Goal: Transaction & Acquisition: Purchase product/service

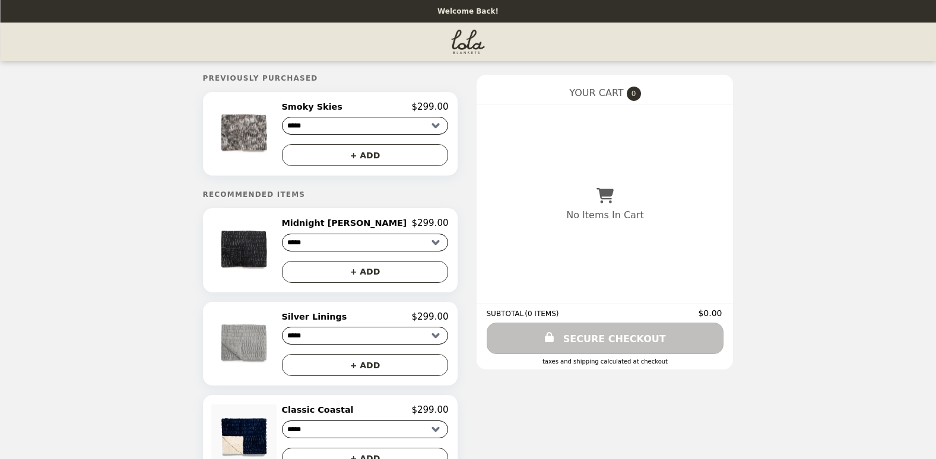
select select "****"
select select "******"
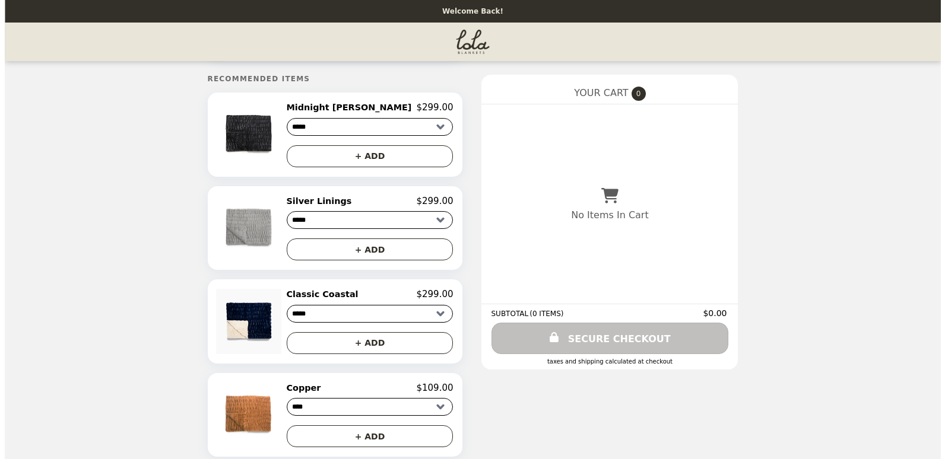
scroll to position [119, 0]
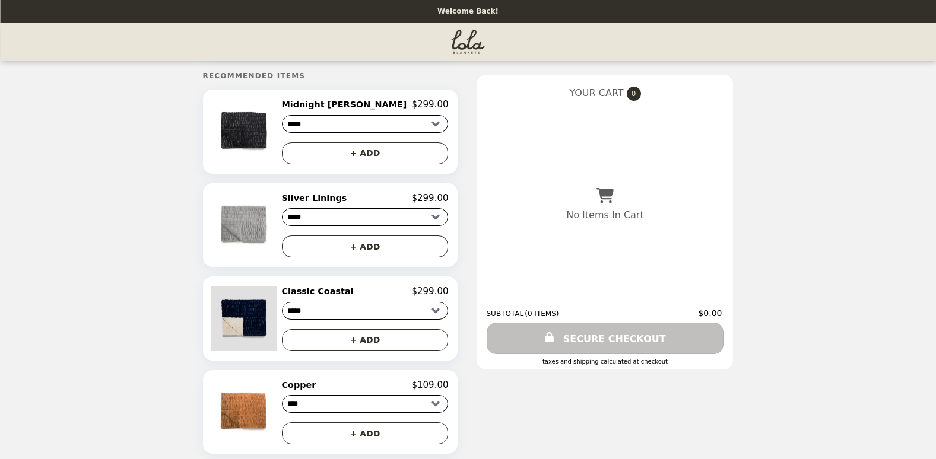
click at [279, 323] on img at bounding box center [245, 318] width 68 height 65
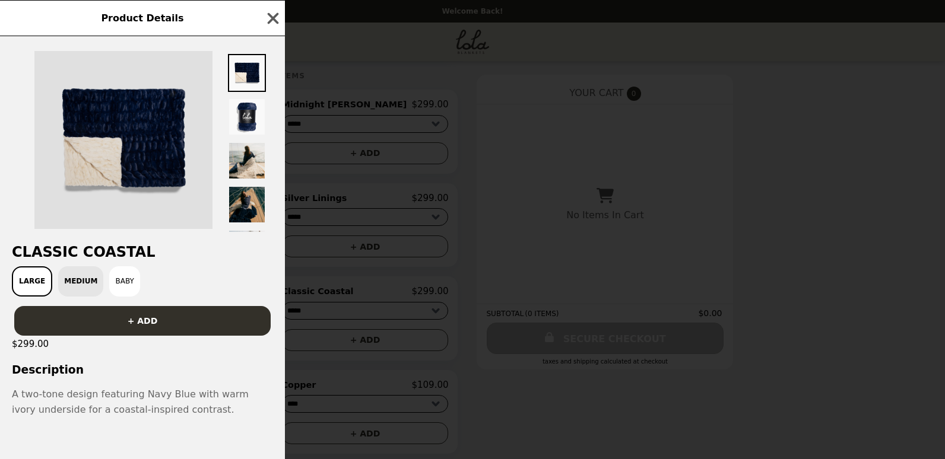
click at [148, 131] on img at bounding box center [123, 140] width 178 height 178
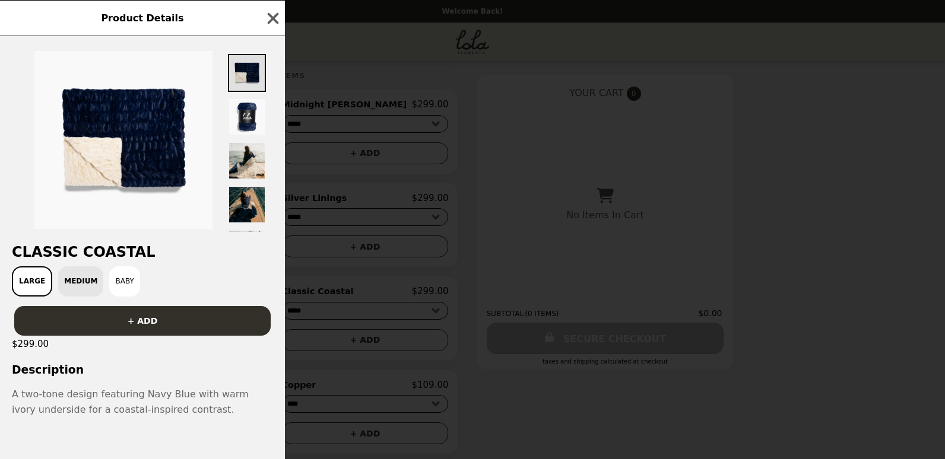
drag, startPoint x: 251, startPoint y: 34, endPoint x: 251, endPoint y: 68, distance: 33.8
click at [251, 36] on div "Product Details" at bounding box center [142, 18] width 285 height 36
click at [254, 85] on img at bounding box center [247, 73] width 38 height 38
click at [259, 157] on img at bounding box center [247, 161] width 38 height 38
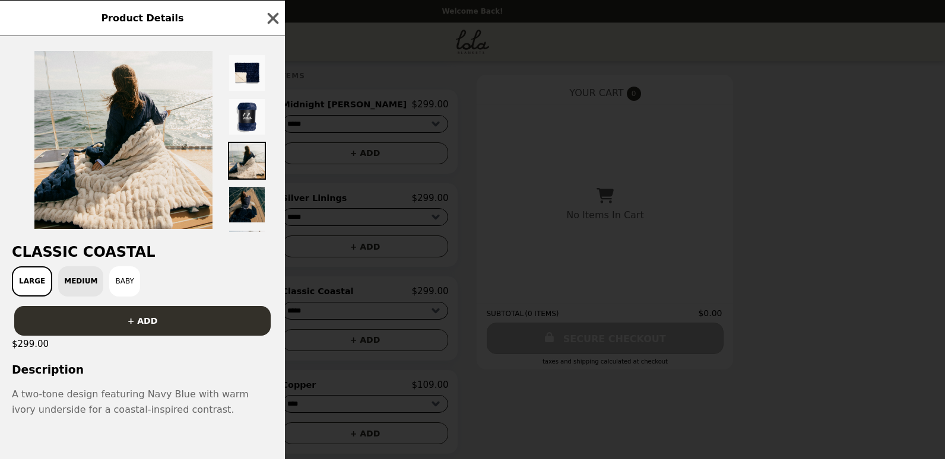
click at [263, 199] on img at bounding box center [247, 205] width 38 height 38
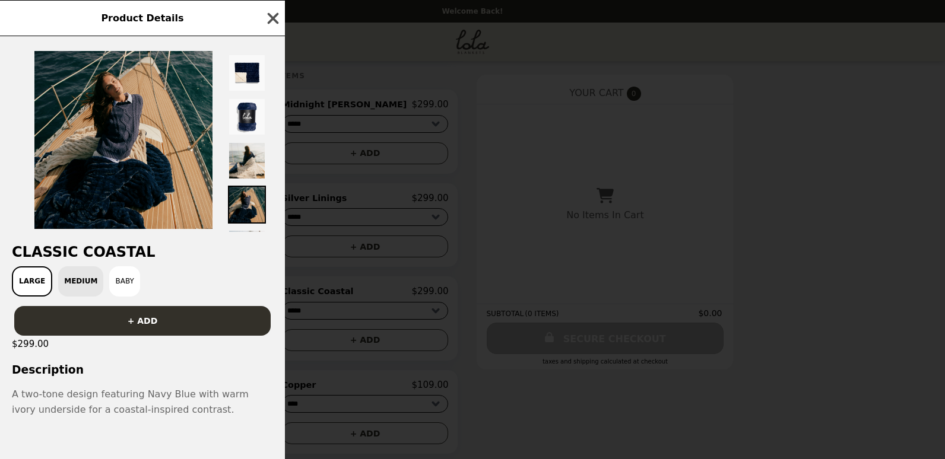
click at [274, 23] on icon "button" at bounding box center [273, 18] width 18 height 18
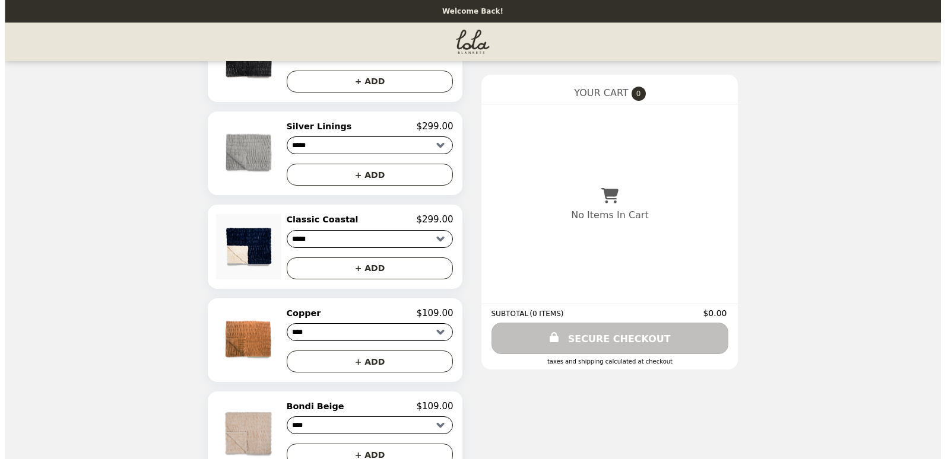
scroll to position [103, 0]
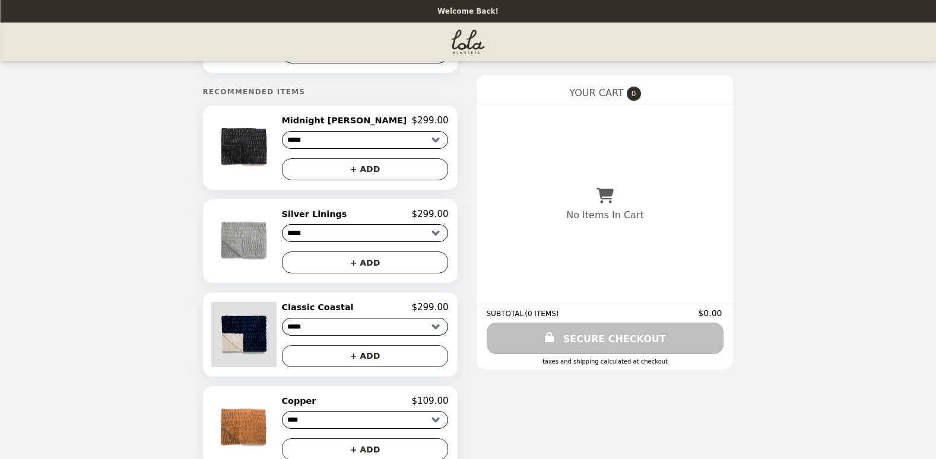
click at [268, 361] on img at bounding box center [245, 334] width 68 height 65
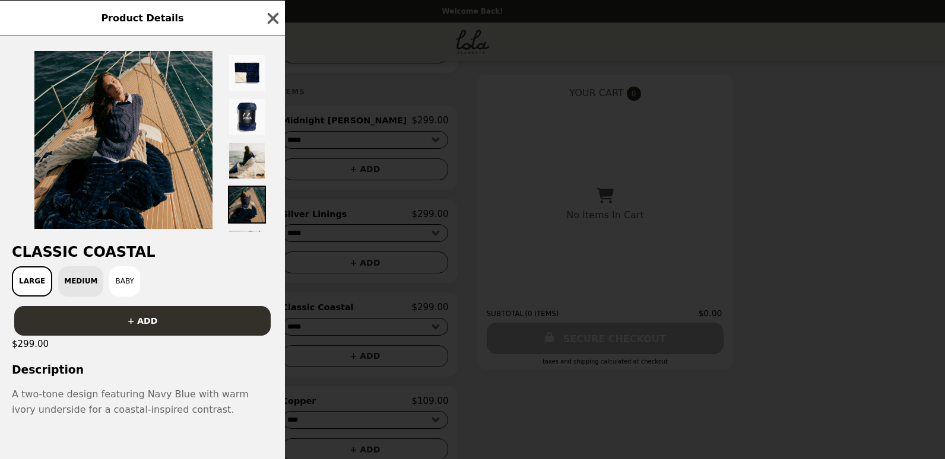
click at [256, 205] on img at bounding box center [247, 205] width 38 height 38
click at [249, 162] on img at bounding box center [247, 161] width 38 height 38
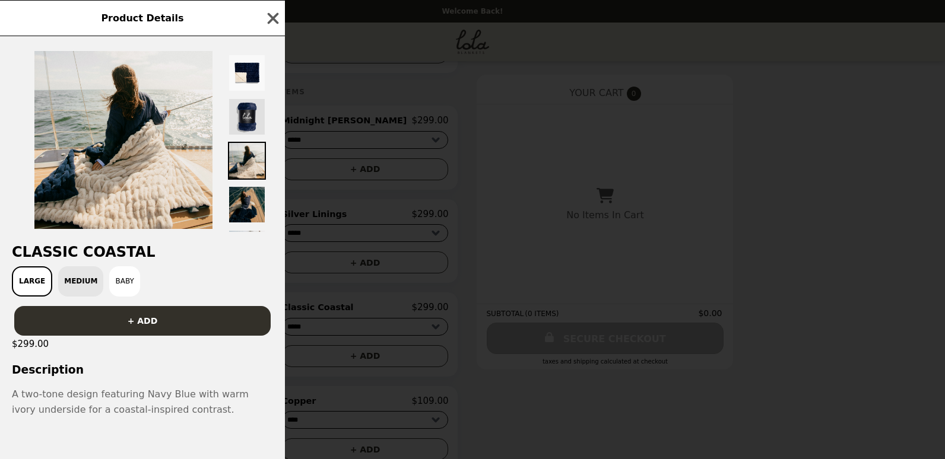
click at [242, 122] on img at bounding box center [247, 117] width 38 height 38
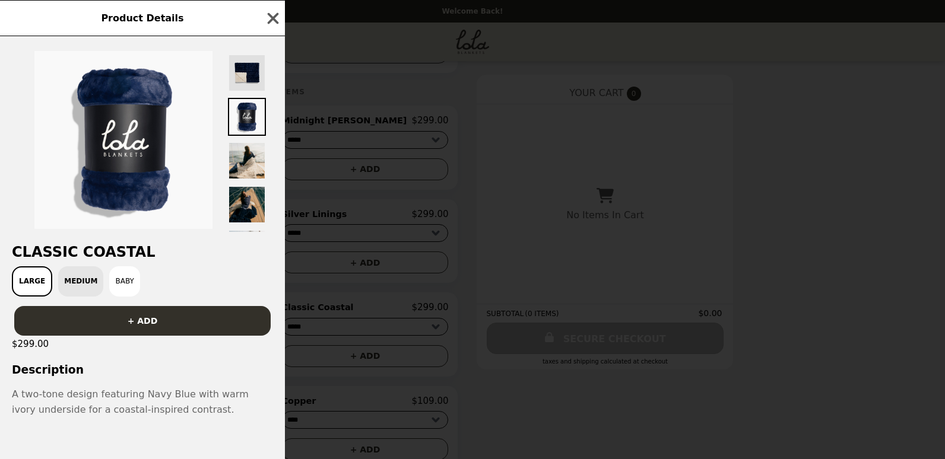
click at [248, 74] on img at bounding box center [247, 73] width 38 height 38
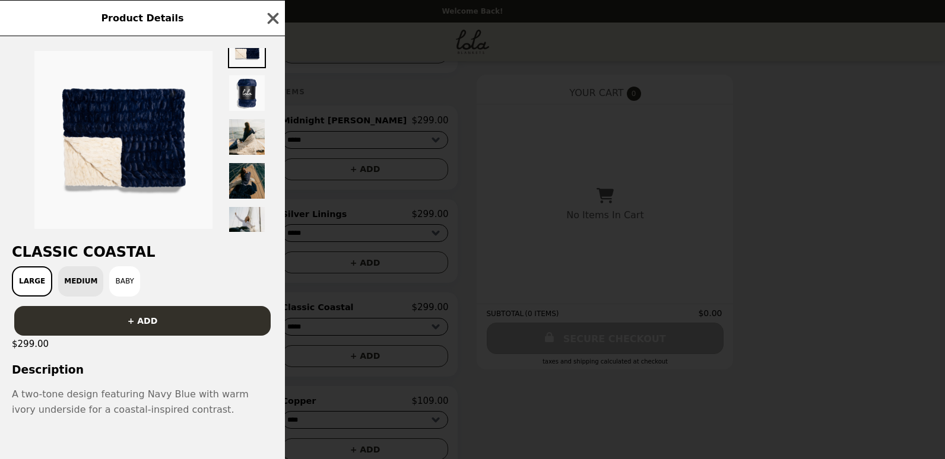
scroll to position [36, 0]
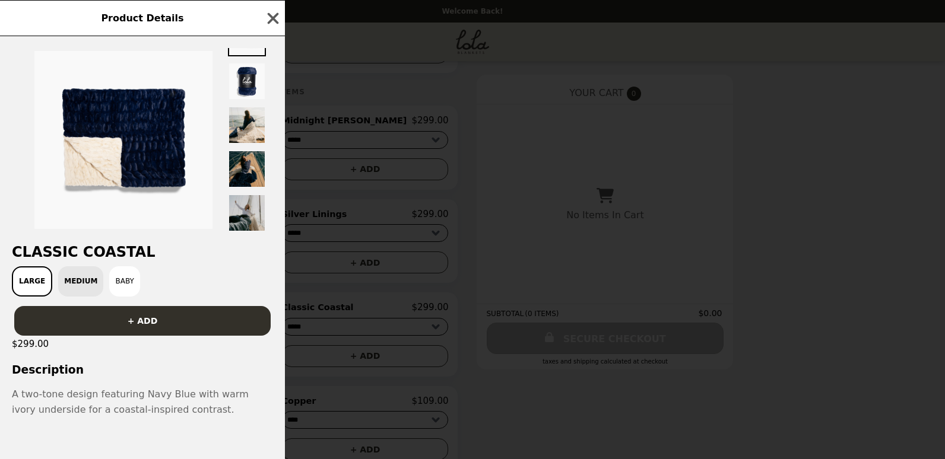
click at [246, 207] on img at bounding box center [247, 213] width 38 height 38
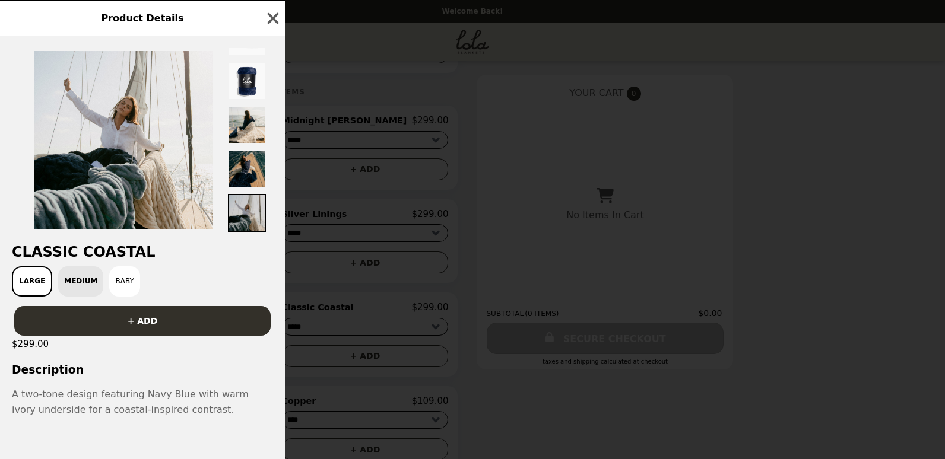
click at [246, 209] on img at bounding box center [247, 213] width 38 height 38
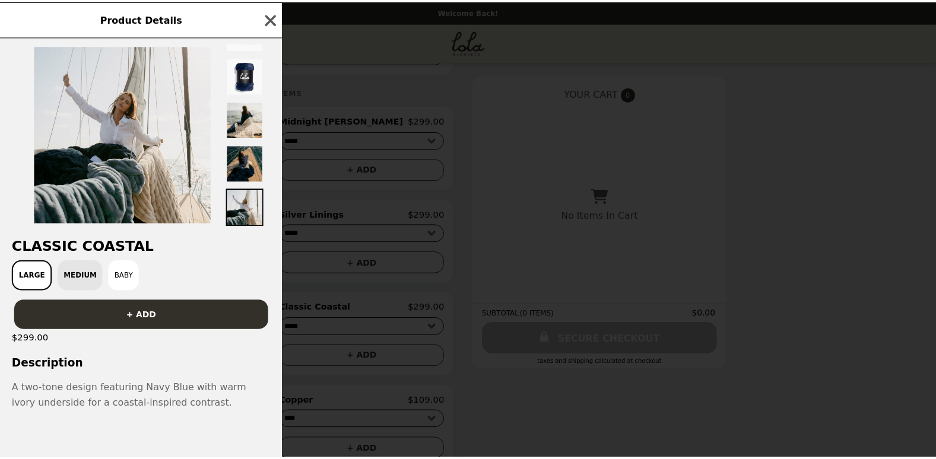
scroll to position [13, 0]
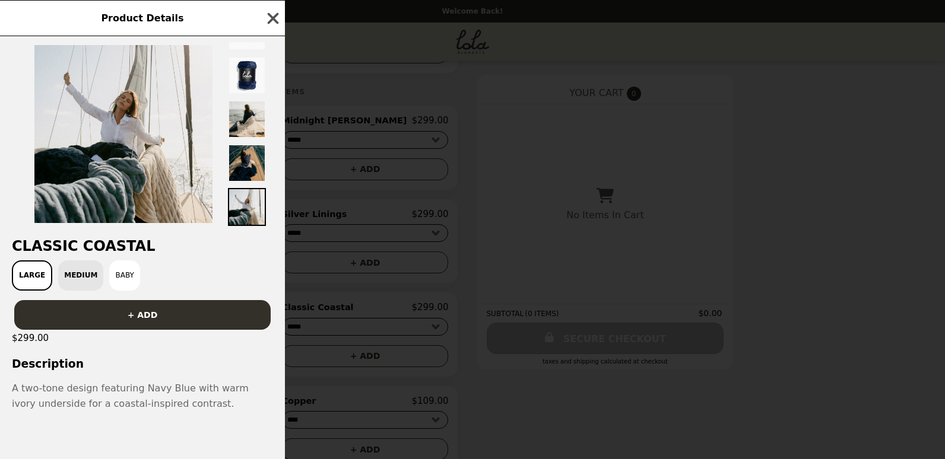
click at [281, 18] on icon "button" at bounding box center [273, 18] width 18 height 18
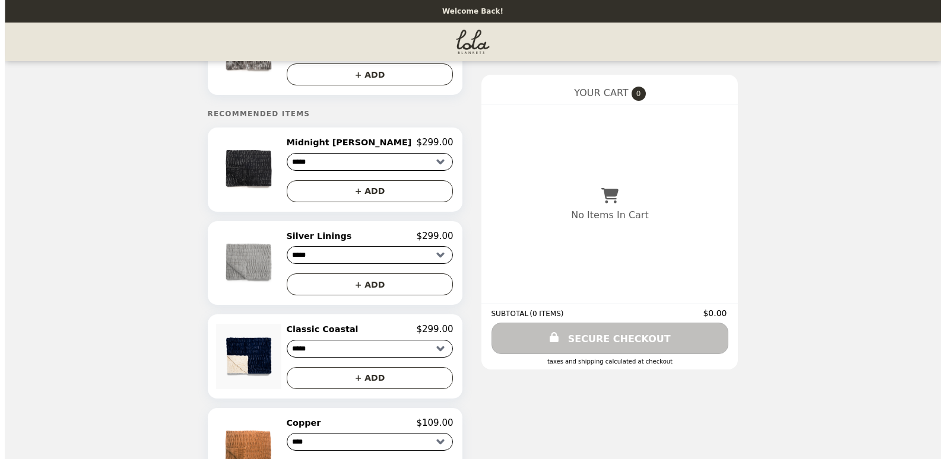
scroll to position [43, 0]
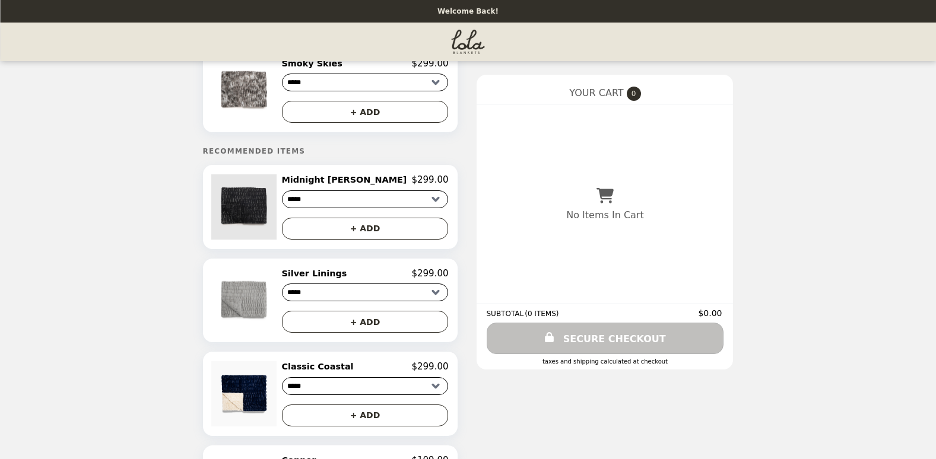
click at [262, 205] on img at bounding box center [245, 206] width 68 height 65
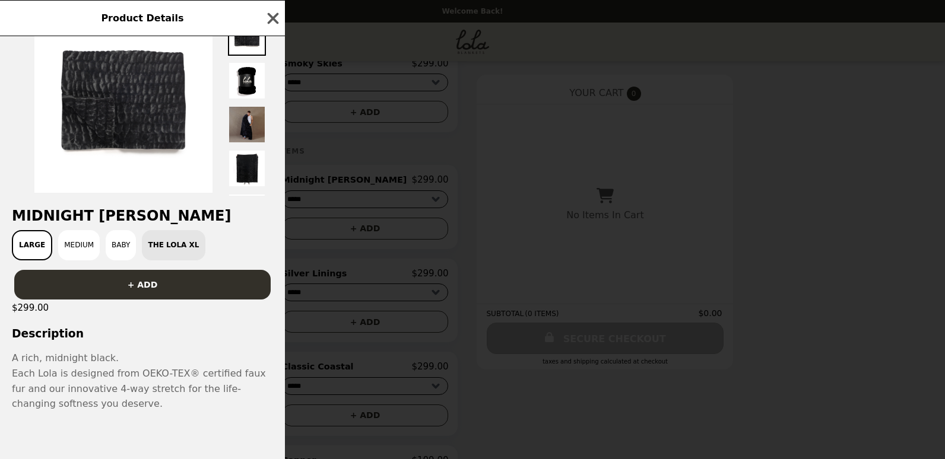
click at [428, 183] on div "Product Details Midnight [PERSON_NAME] Large Medium Baby The Lola XL + ADD $299…" at bounding box center [472, 229] width 945 height 459
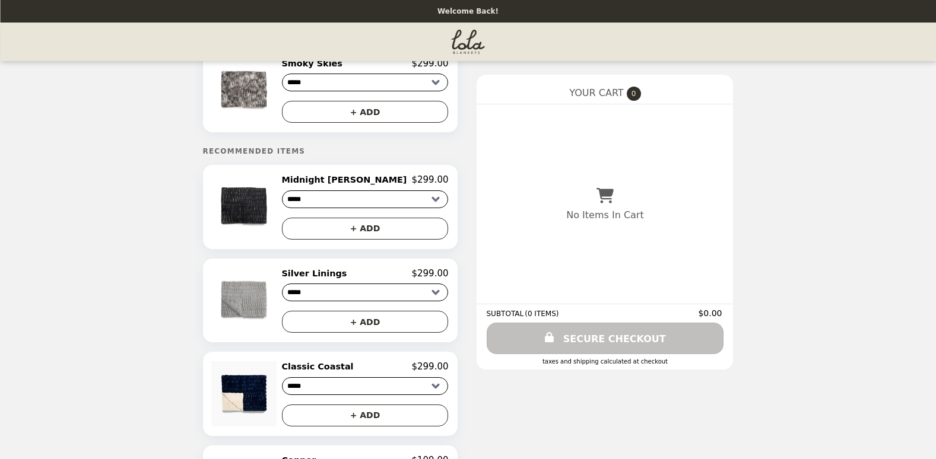
click at [338, 395] on select "***** ****** ****" at bounding box center [365, 386] width 167 height 18
click at [313, 383] on select "***** ****** ****" at bounding box center [365, 386] width 167 height 18
click at [351, 422] on button "+ ADD" at bounding box center [365, 416] width 167 height 22
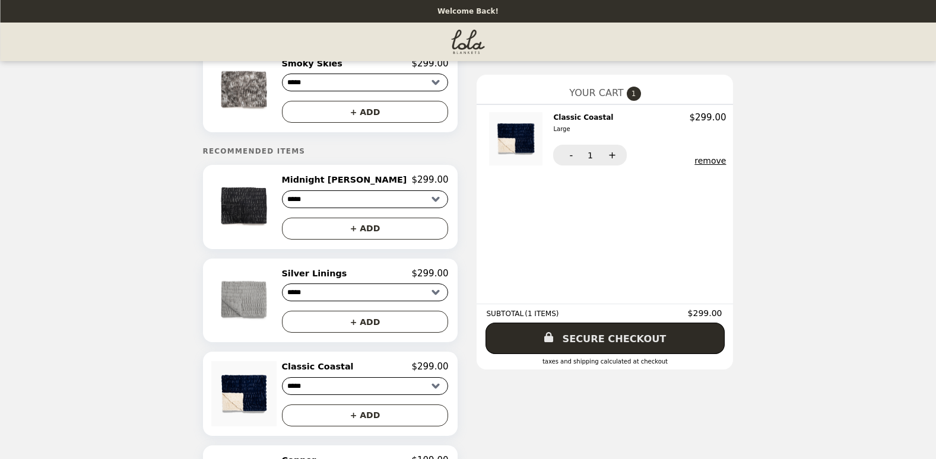
click at [583, 336] on link "SECURE CHECKOUT" at bounding box center [604, 338] width 239 height 31
